Goal: Information Seeking & Learning: Learn about a topic

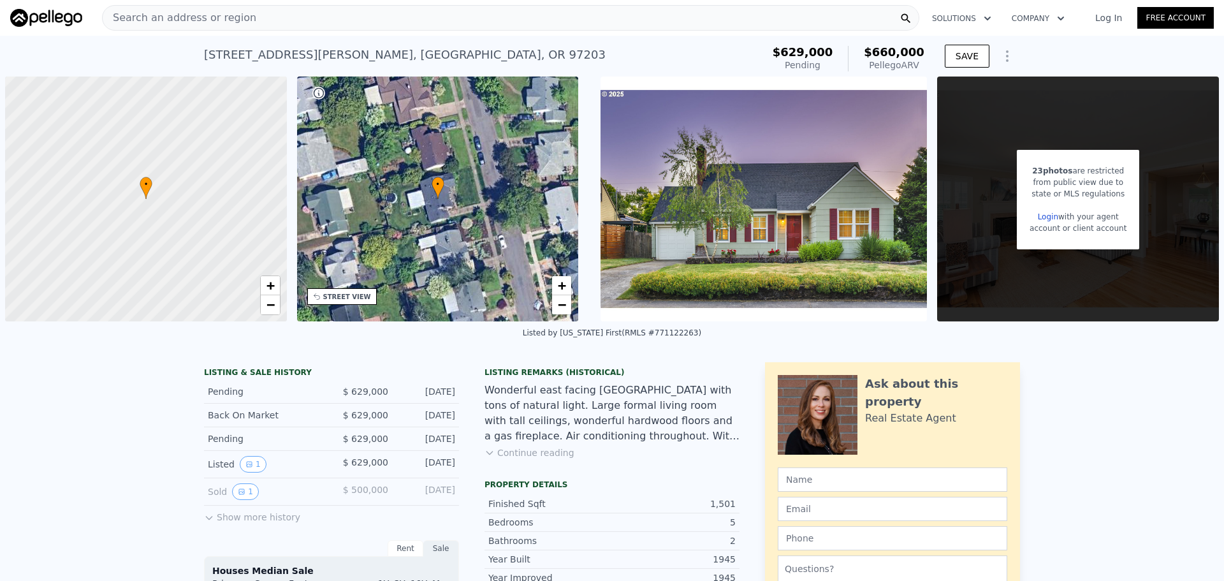
click at [252, 521] on button "Show more history" at bounding box center [252, 515] width 96 height 18
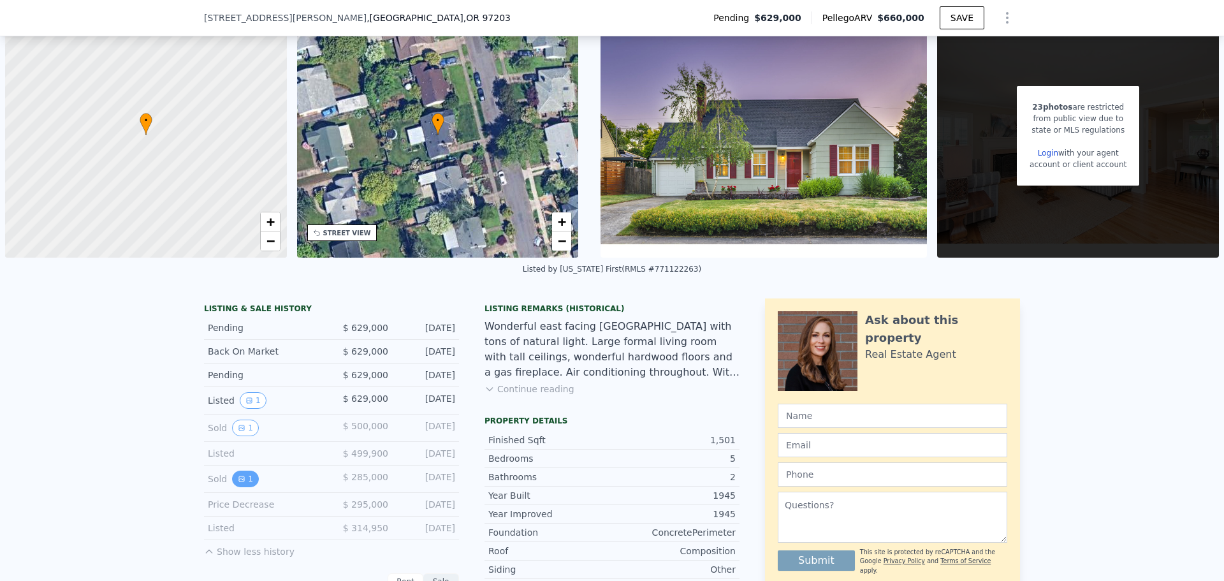
scroll to position [251, 0]
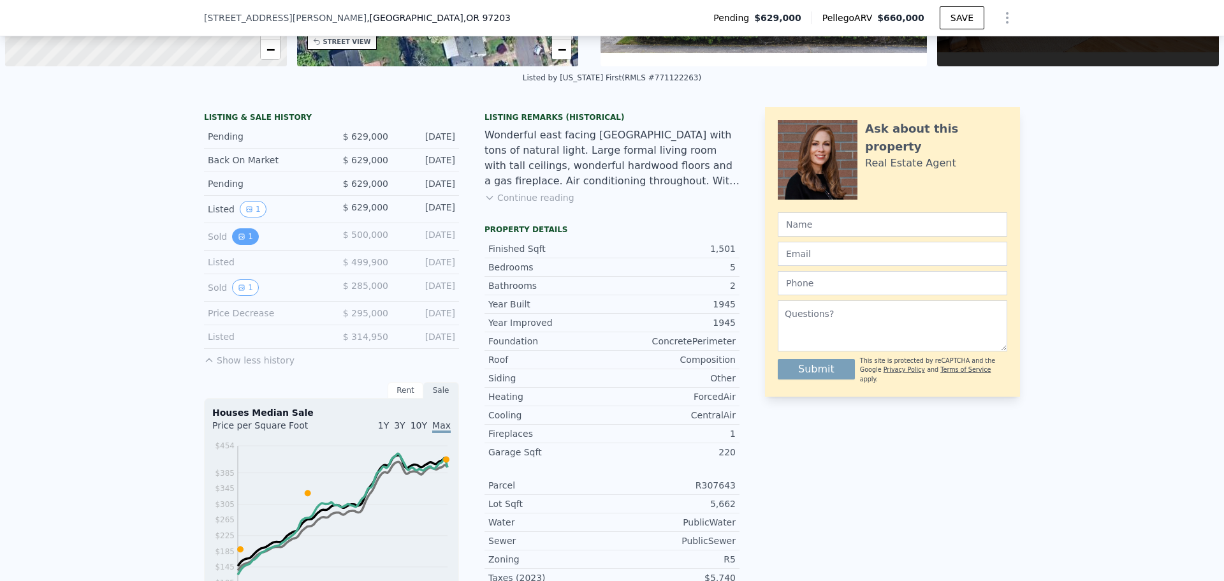
click at [244, 235] on button "1" at bounding box center [245, 236] width 27 height 17
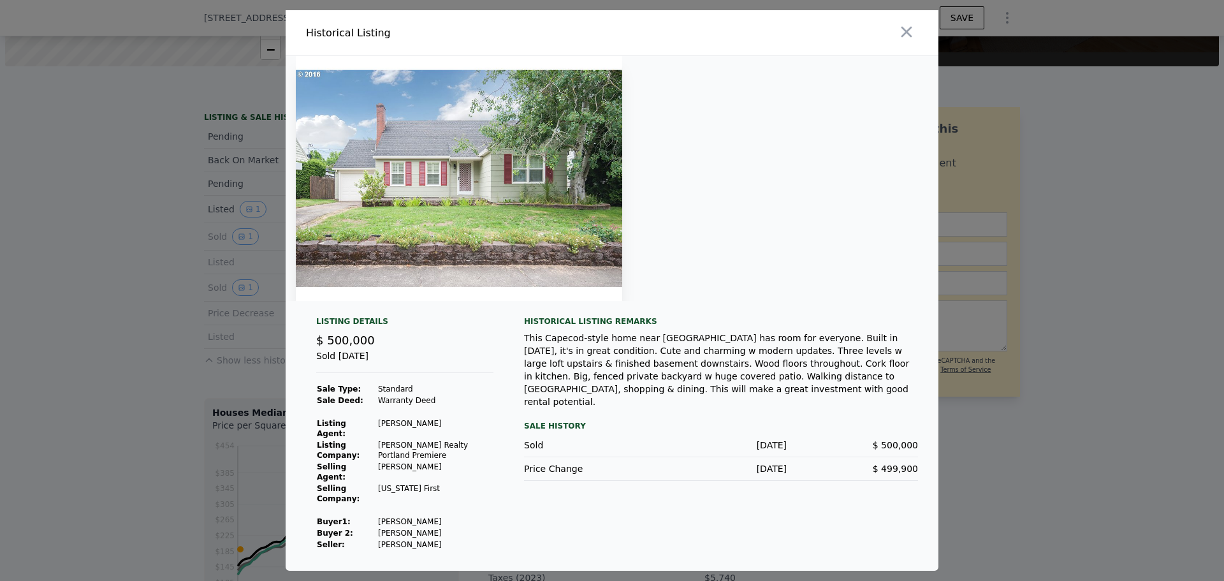
click at [543, 217] on img at bounding box center [459, 178] width 326 height 245
click at [913, 41] on icon "button" at bounding box center [907, 32] width 18 height 18
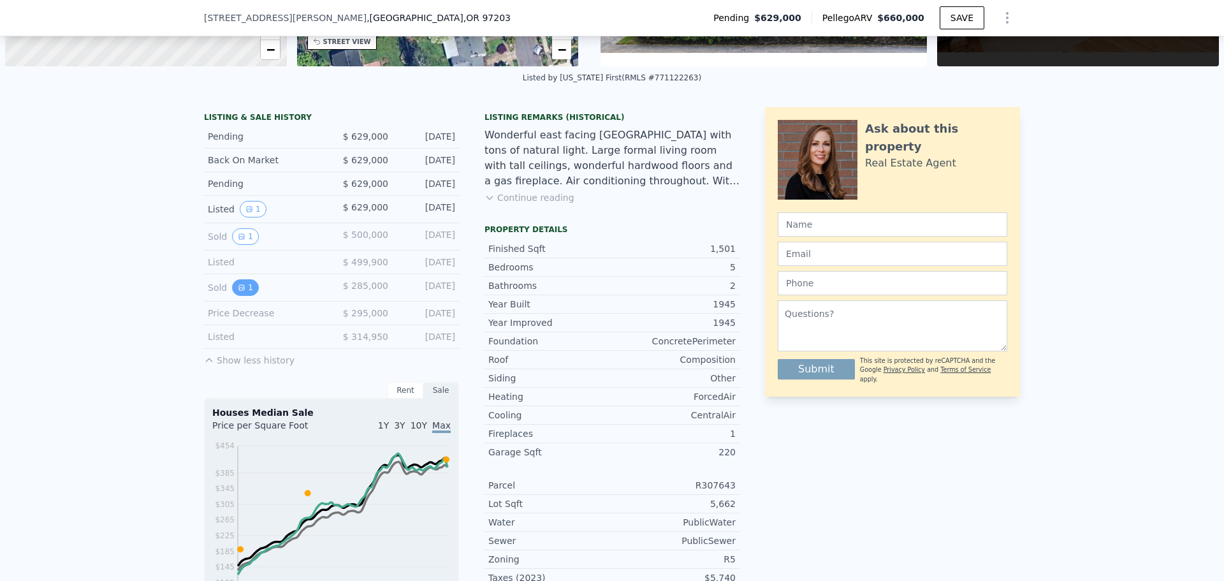
click at [240, 290] on button "1" at bounding box center [245, 287] width 27 height 17
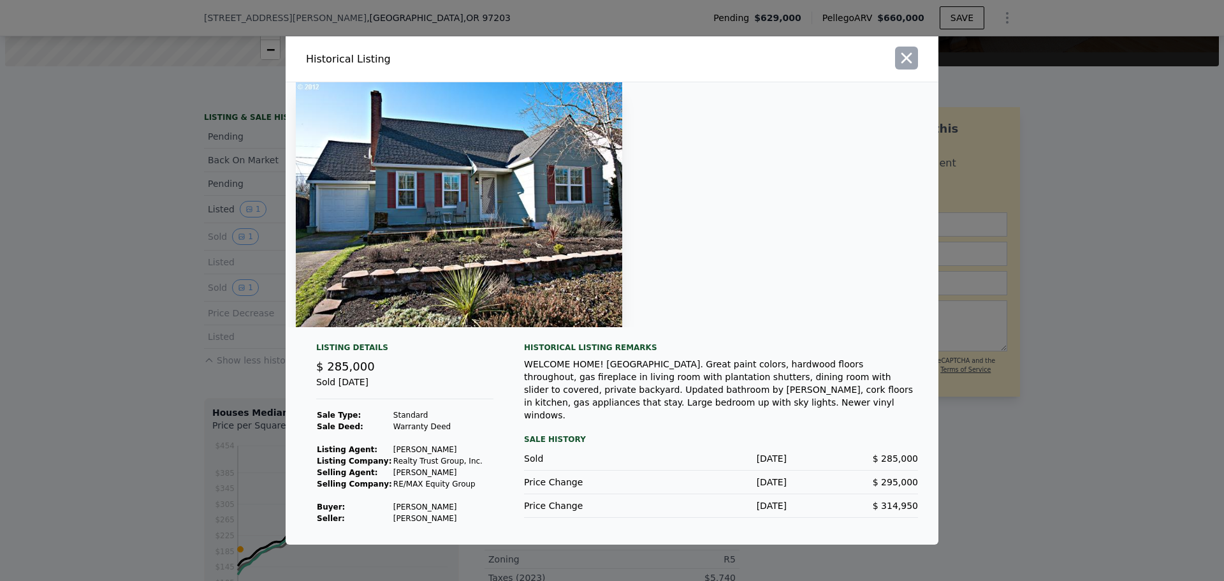
click at [911, 61] on icon "button" at bounding box center [907, 58] width 18 height 18
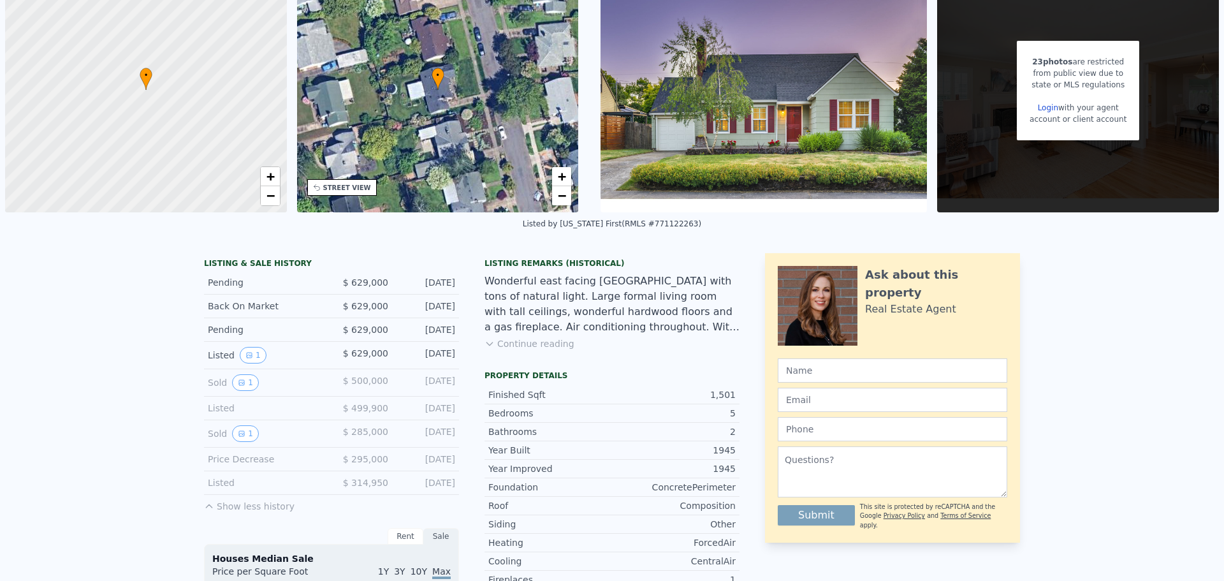
scroll to position [0, 0]
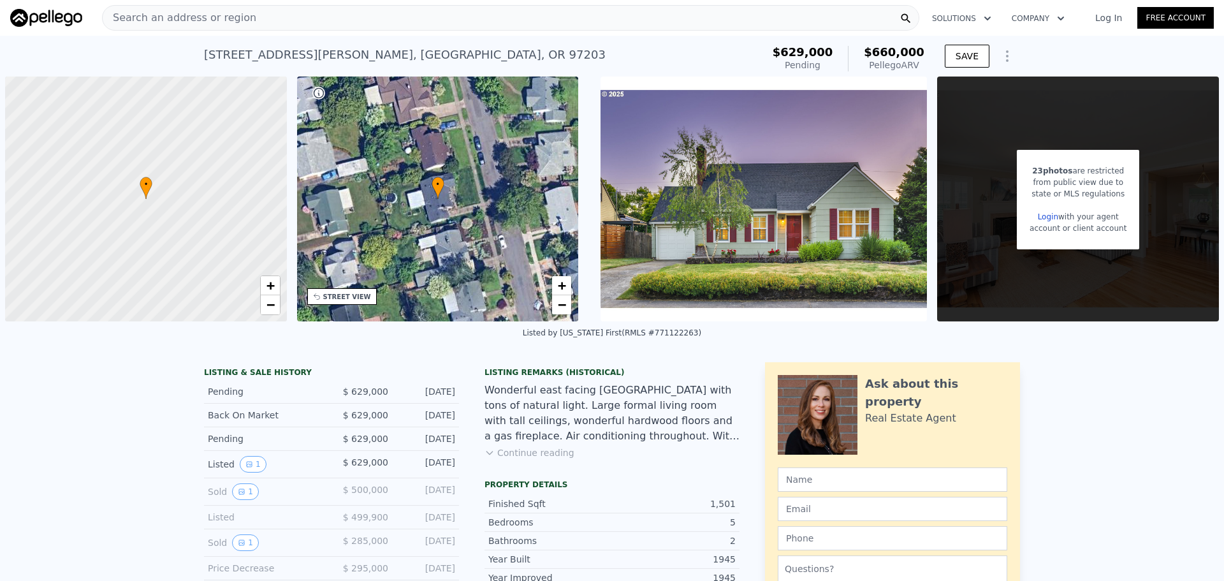
click at [183, 6] on div "Search an address or region" at bounding box center [180, 18] width 154 height 24
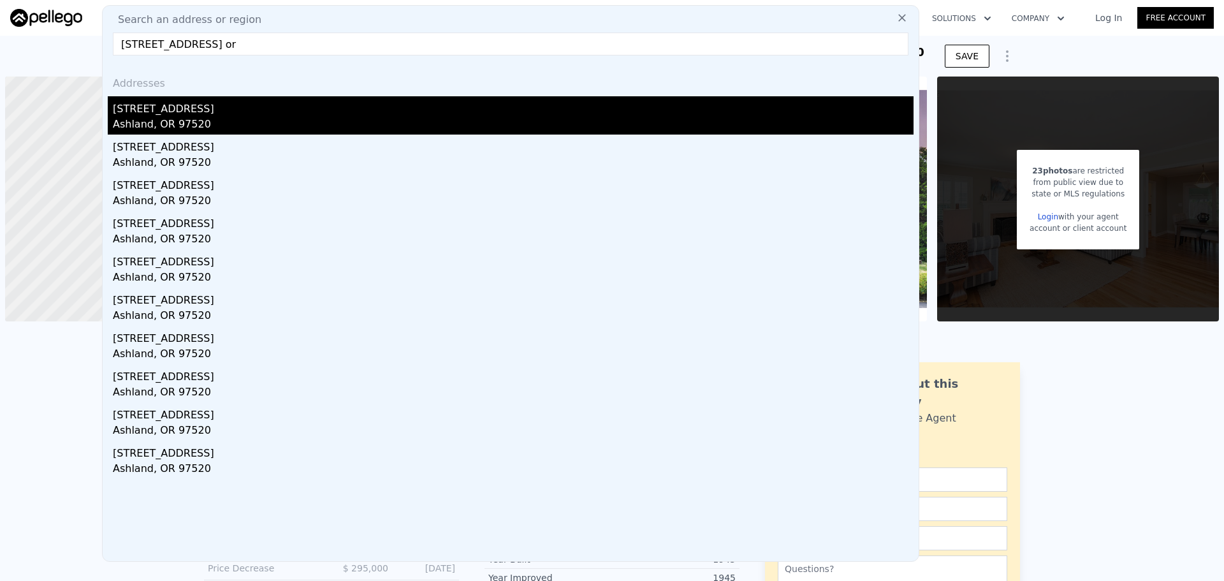
type input "[STREET_ADDRESS] or"
click at [168, 125] on div "Ashland, OR 97520" at bounding box center [513, 126] width 801 height 18
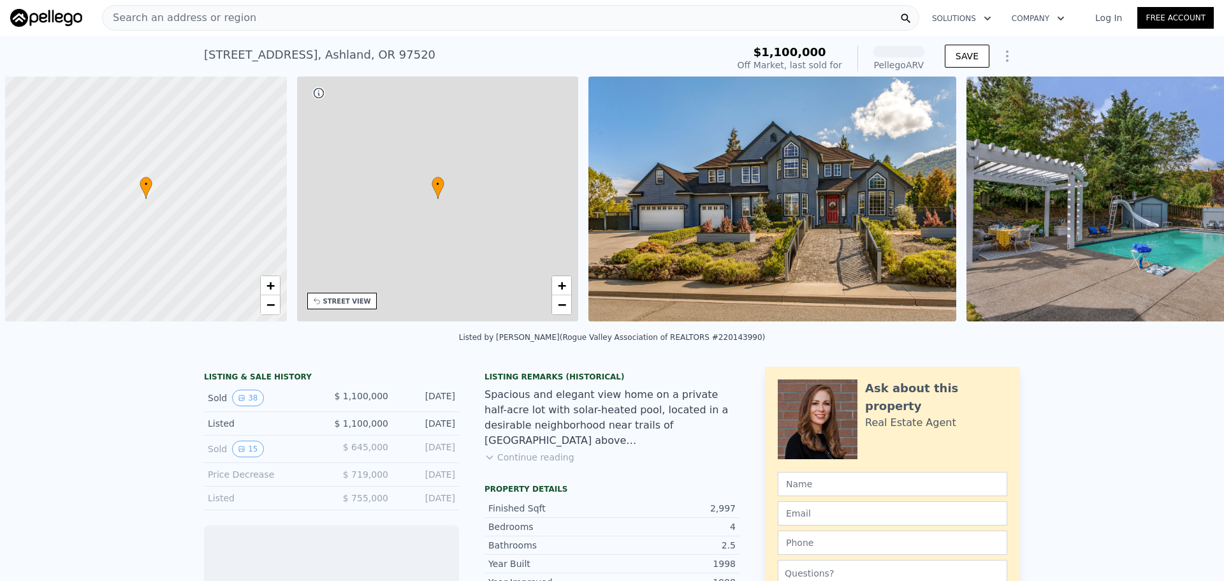
scroll to position [0, 5]
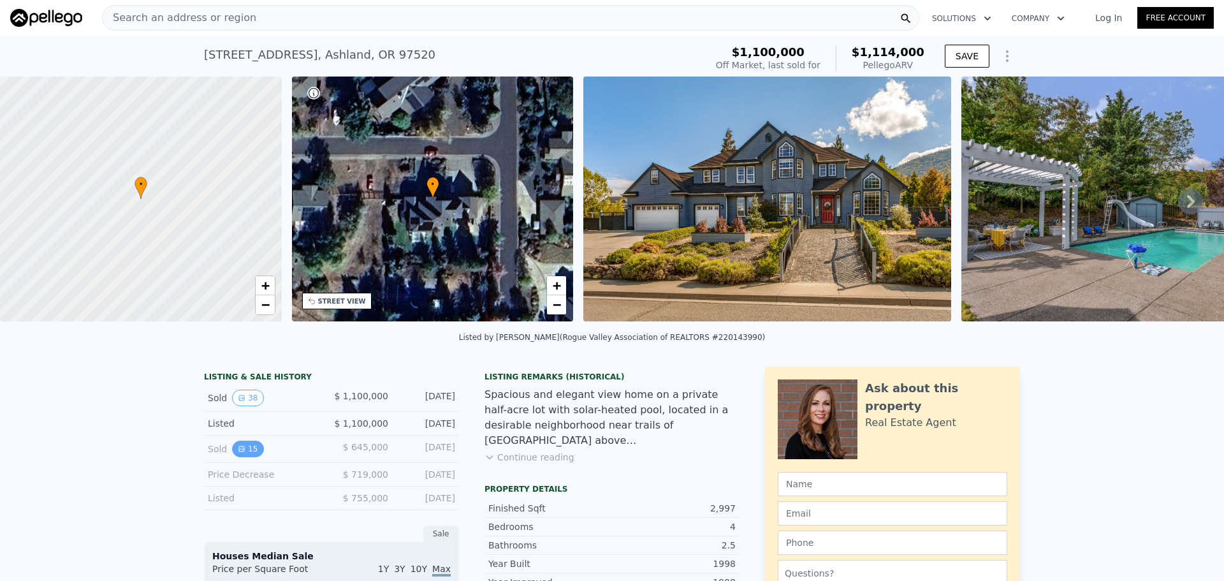
click at [242, 451] on button "15" at bounding box center [247, 449] width 31 height 17
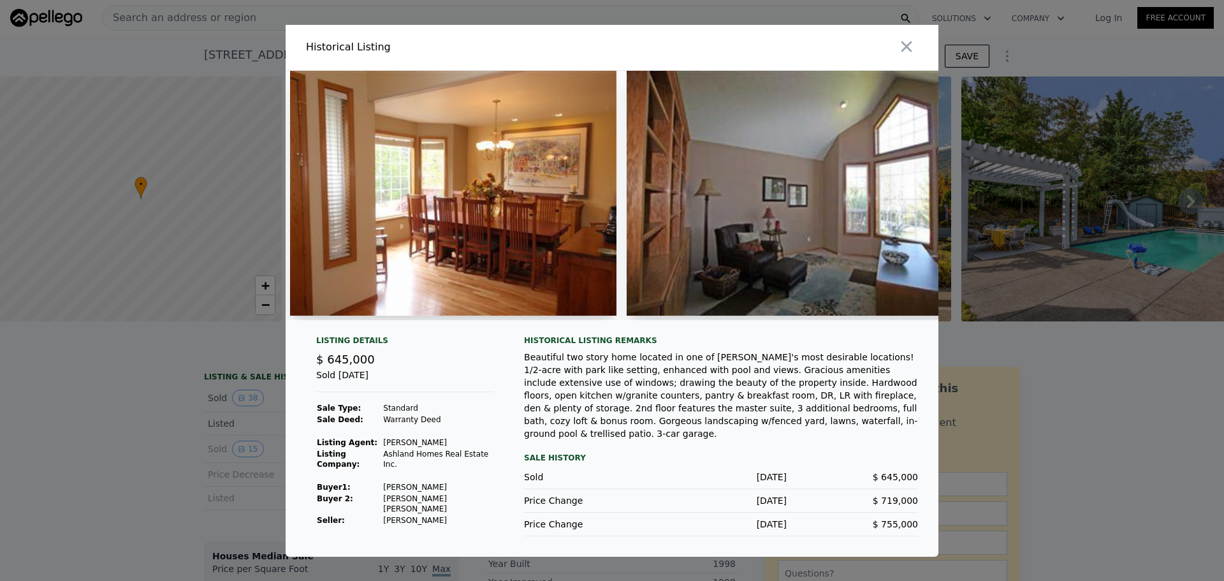
scroll to position [0, 353]
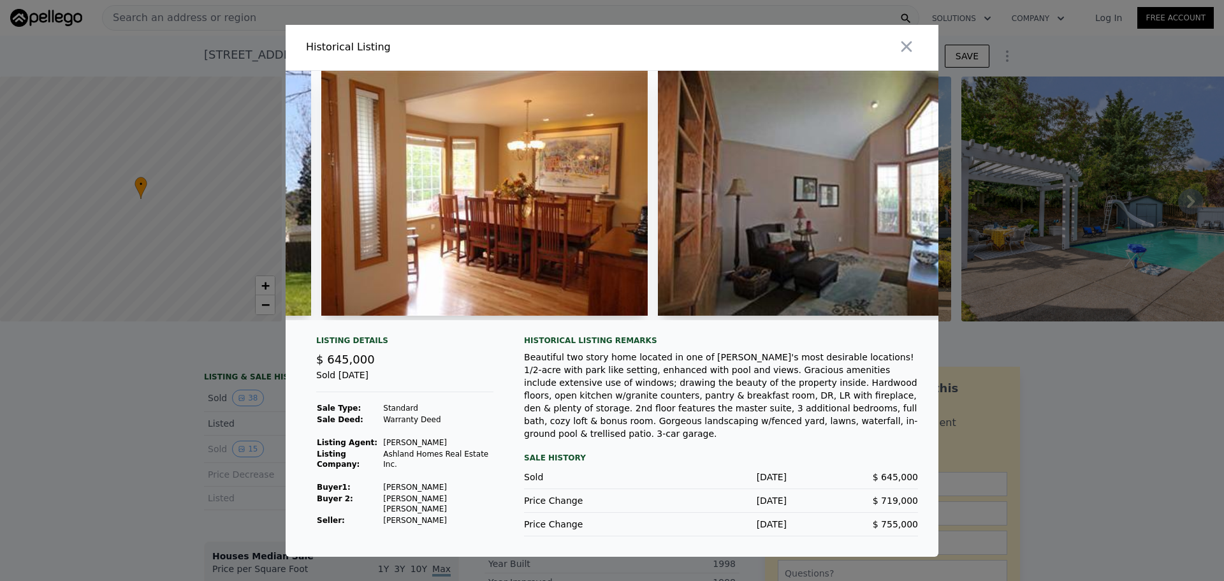
click at [453, 236] on img at bounding box center [484, 193] width 326 height 245
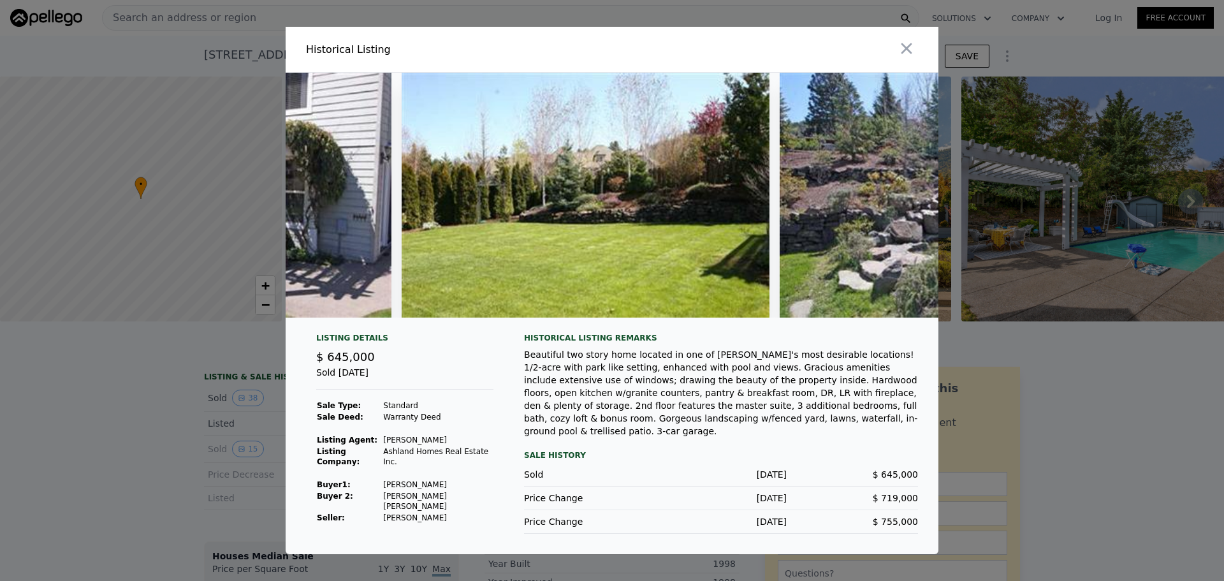
scroll to position [0, 4749]
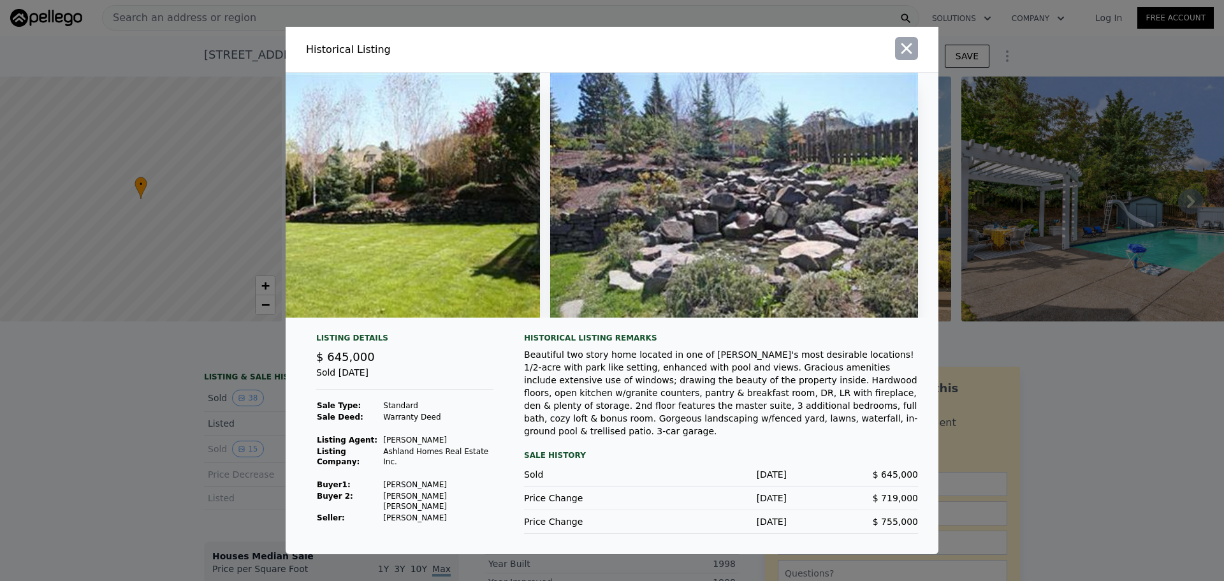
click at [905, 47] on icon "button" at bounding box center [907, 49] width 18 height 18
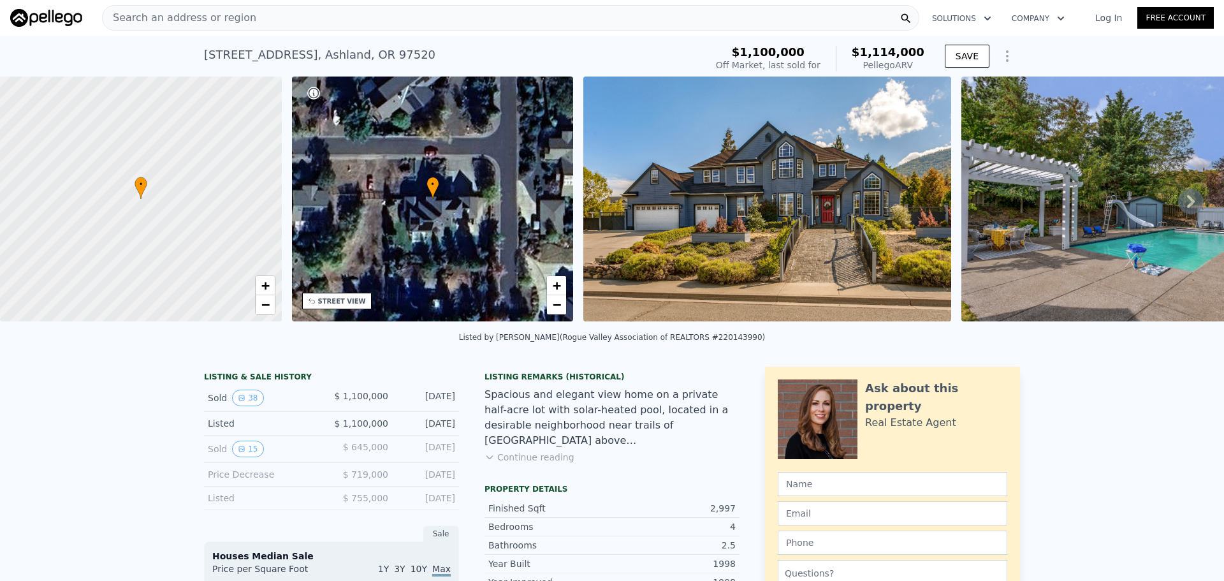
click at [247, 19] on div "Search an address or region" at bounding box center [510, 18] width 817 height 26
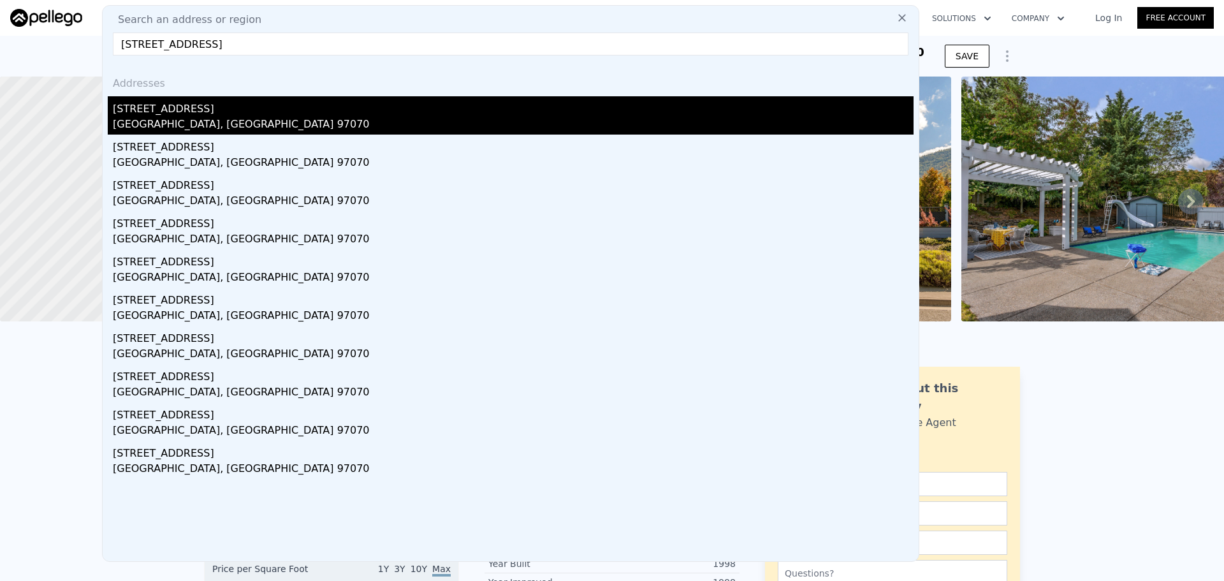
type input "[STREET_ADDRESS]"
click at [244, 112] on div "[STREET_ADDRESS]" at bounding box center [513, 106] width 801 height 20
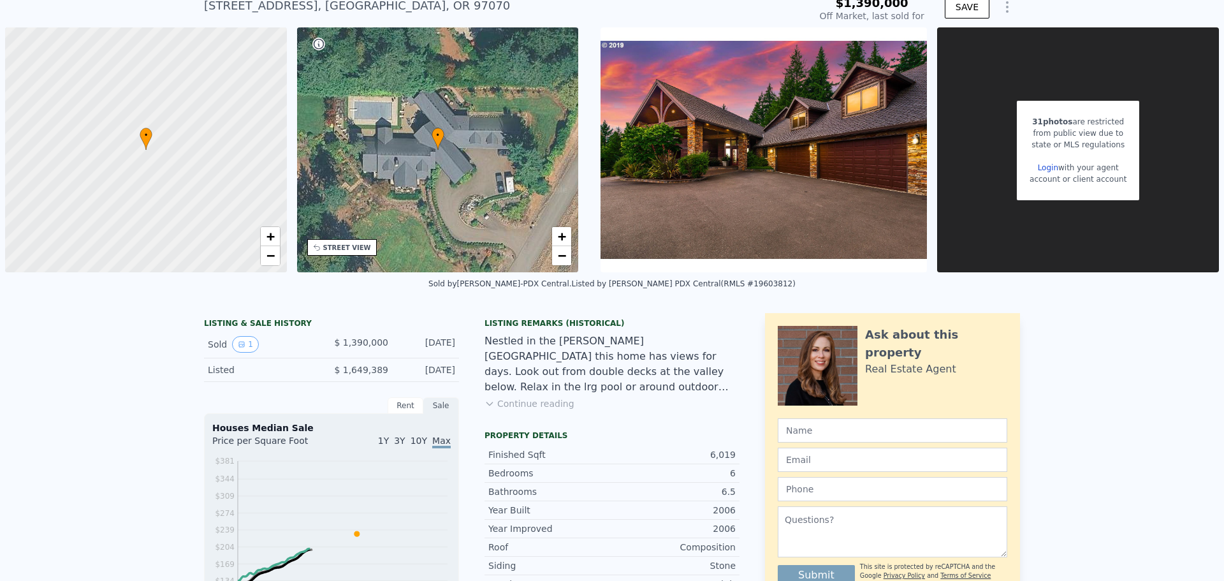
scroll to position [59, 0]
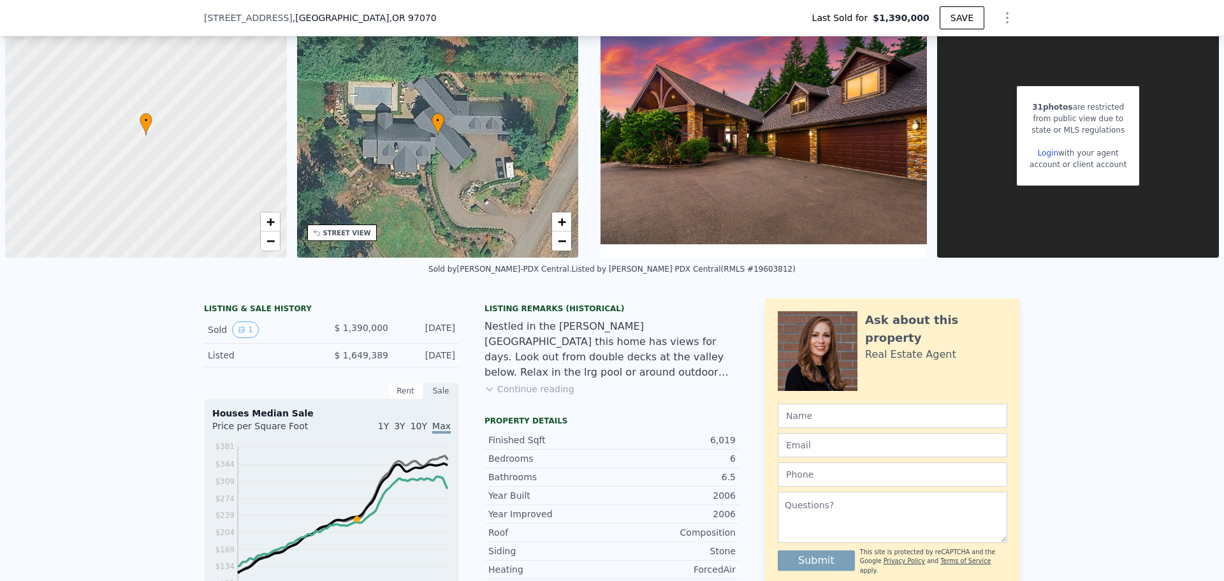
type input "$ 3,672,000"
type input "$ 1,948,299"
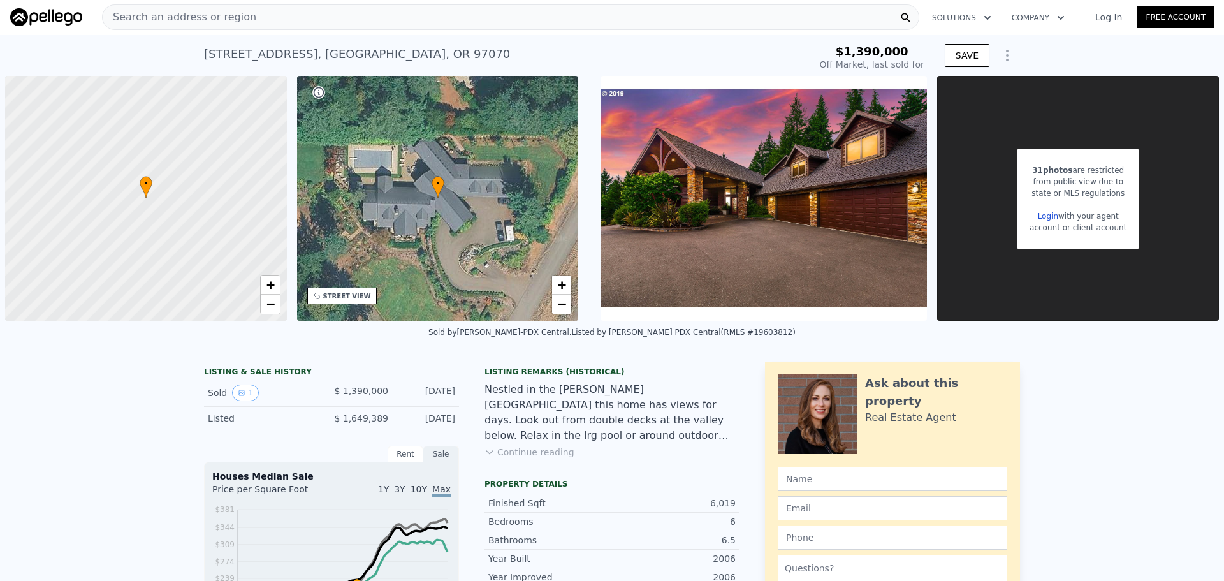
scroll to position [0, 0]
click at [179, 21] on span "Search an address or region" at bounding box center [180, 17] width 154 height 15
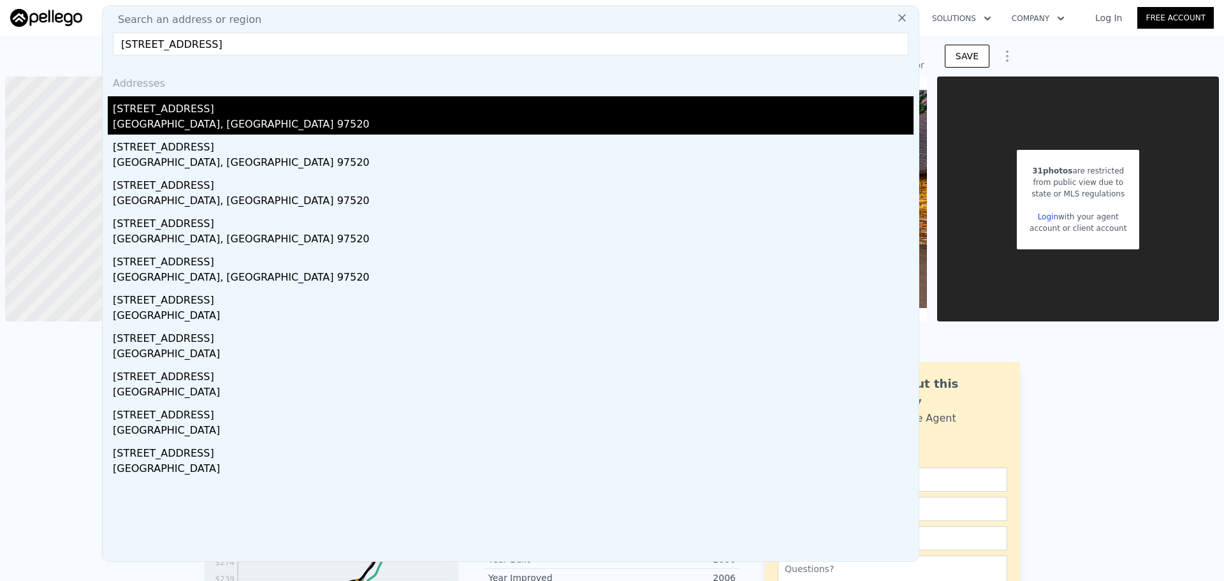
type input "[STREET_ADDRESS]"
click at [240, 105] on div "[STREET_ADDRESS]" at bounding box center [513, 106] width 801 height 20
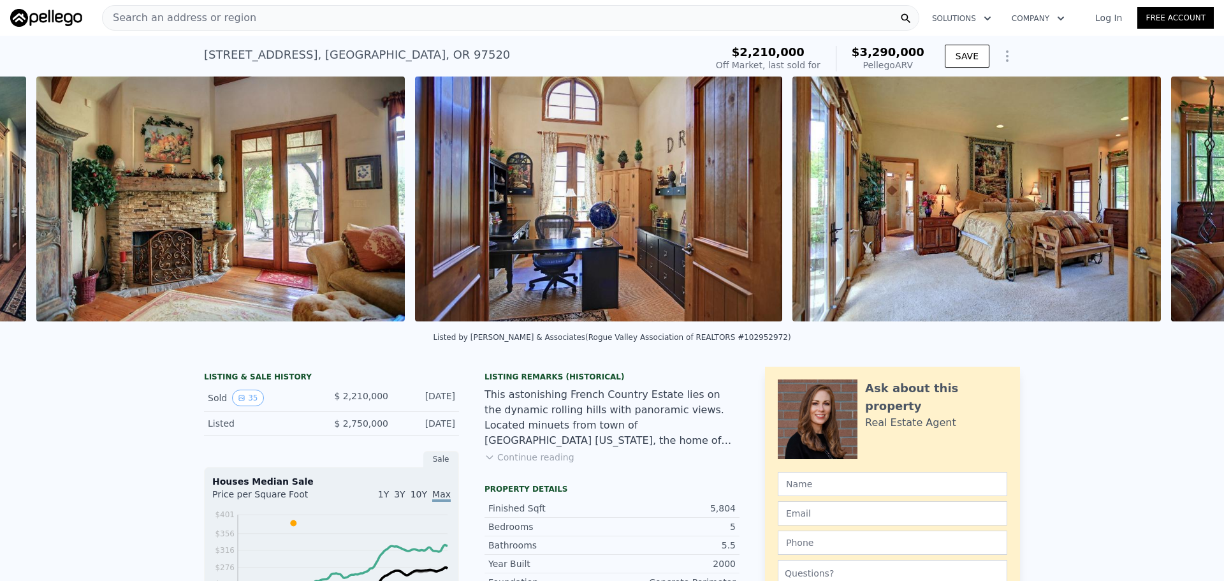
scroll to position [0, 9393]
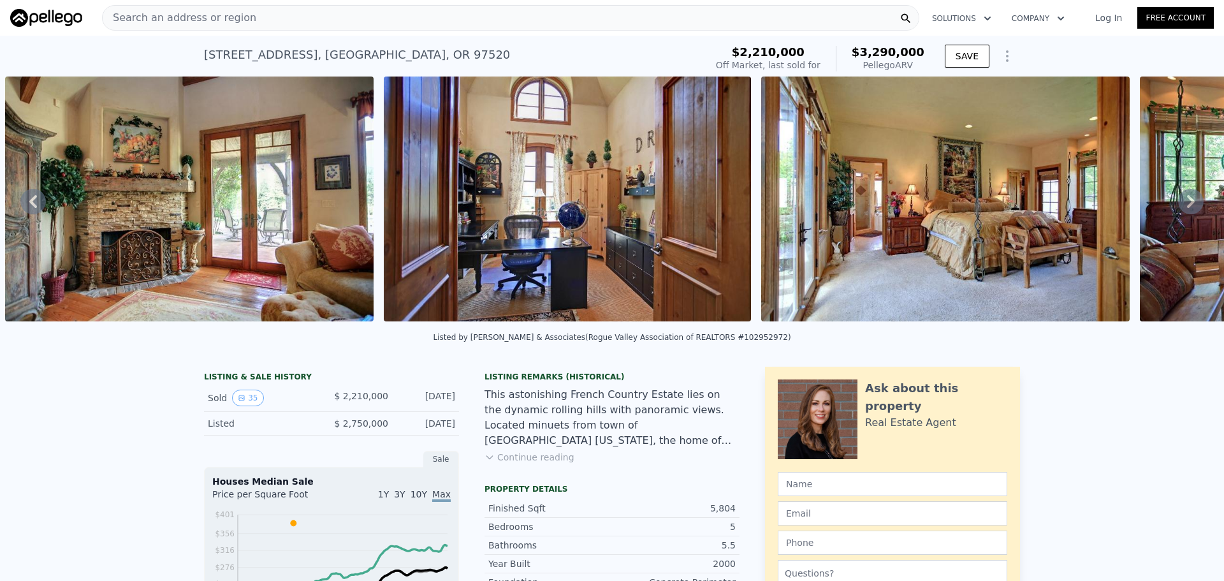
type input "6"
type input "4"
type input "6.5"
type input "4929"
type input "8084"
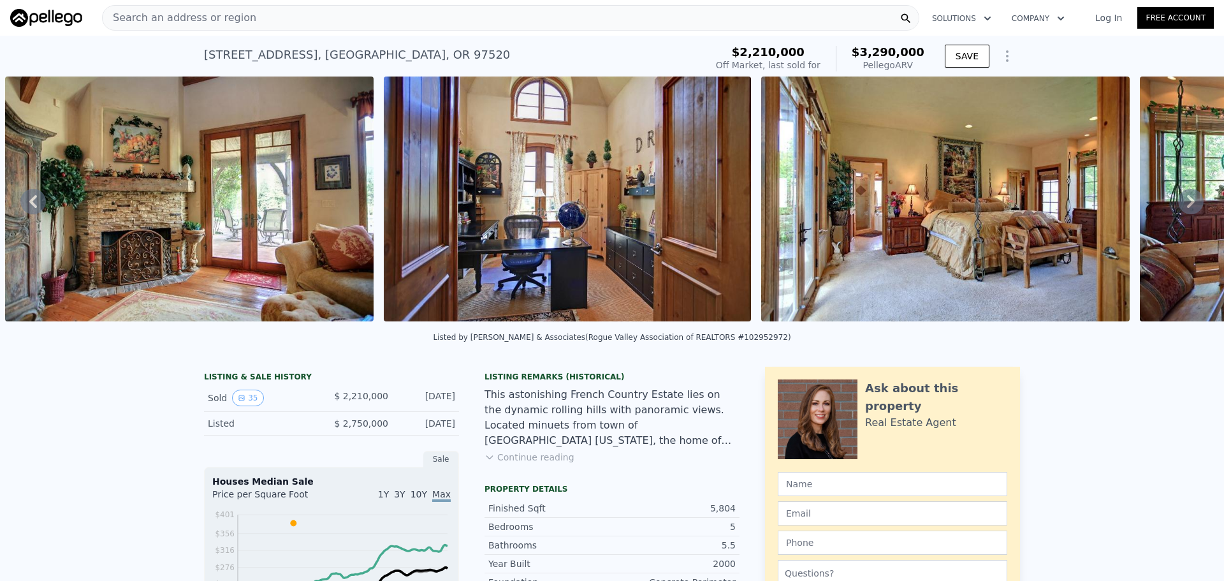
type input "137214"
type input "217800"
type input "$ 3,672,000"
type input "$ 1,948,299"
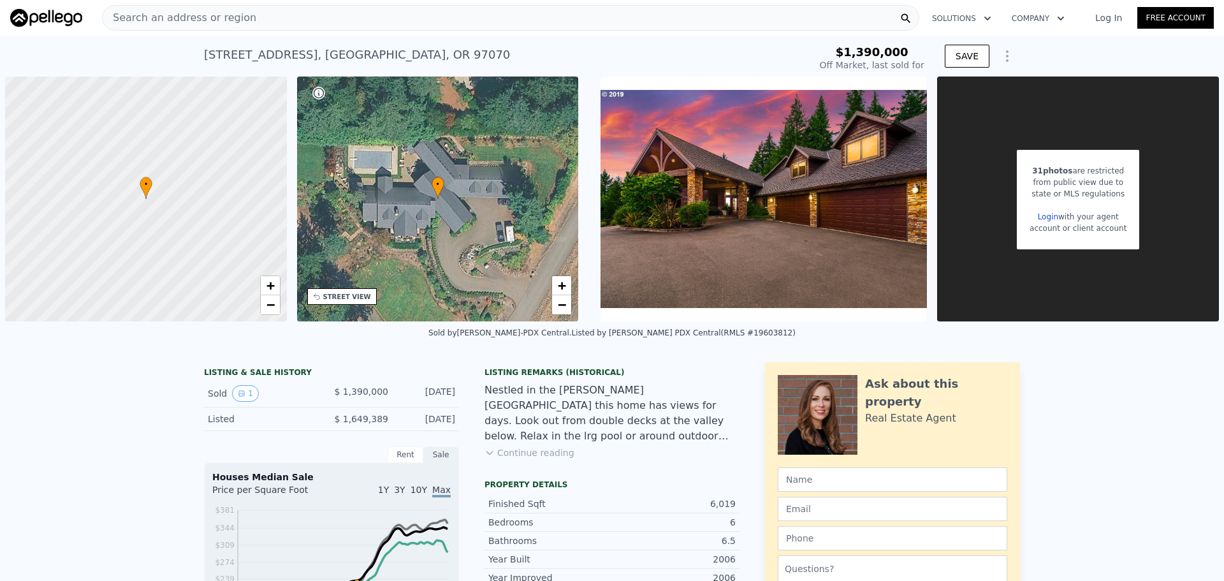
click at [201, 17] on span "Search an address or region" at bounding box center [180, 17] width 154 height 15
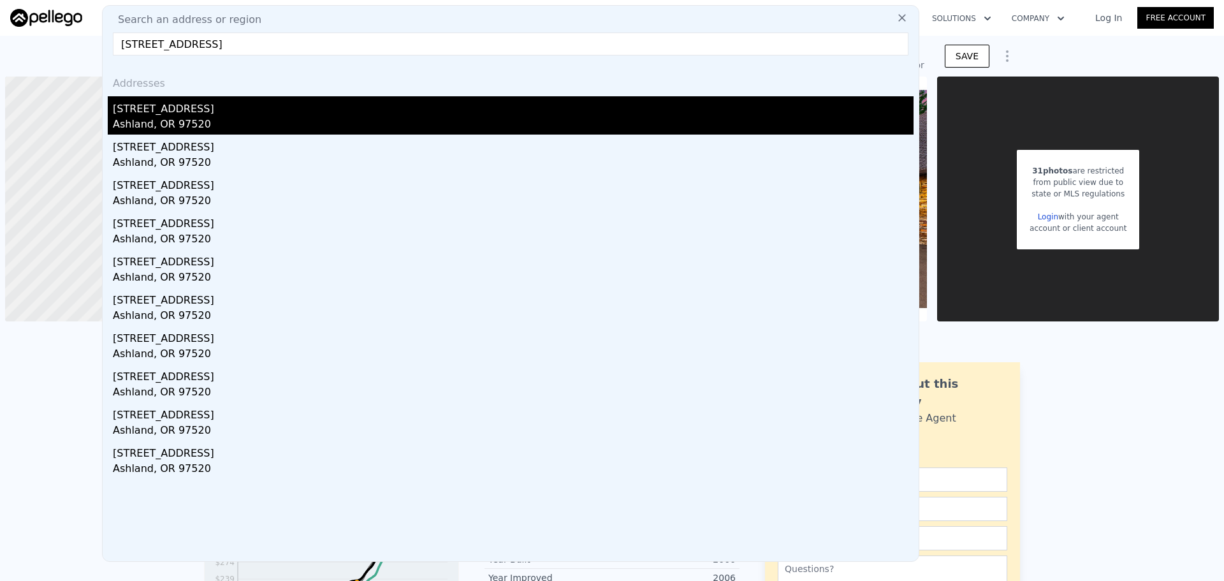
type input "[STREET_ADDRESS]"
click at [205, 115] on div "[STREET_ADDRESS]" at bounding box center [513, 106] width 801 height 20
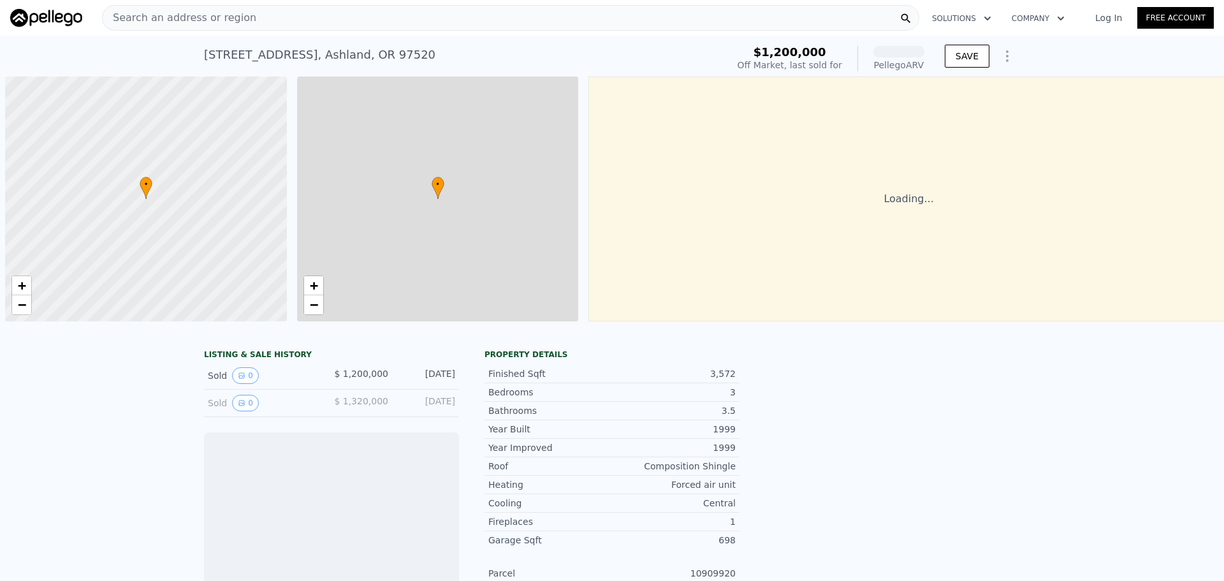
scroll to position [0, 5]
